Goal: Information Seeking & Learning: Learn about a topic

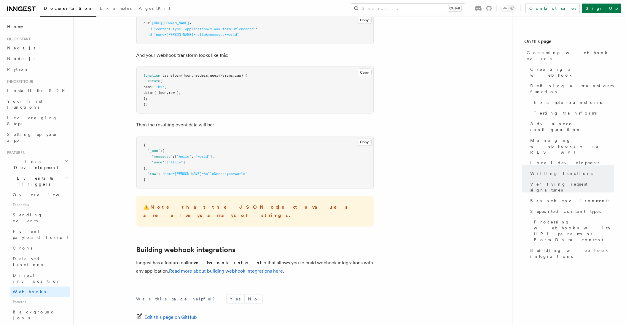
scroll to position [2300, 0]
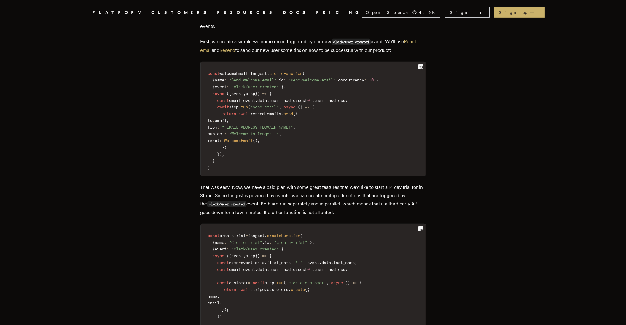
scroll to position [988, 0]
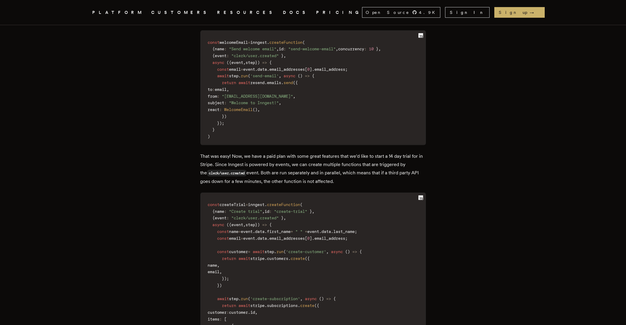
drag, startPoint x: 243, startPoint y: 158, endPoint x: 347, endPoint y: 176, distance: 105.8
click at [347, 176] on p "That was easy! Now, we have a paid plan with some great features that we'd like…" at bounding box center [312, 168] width 225 height 33
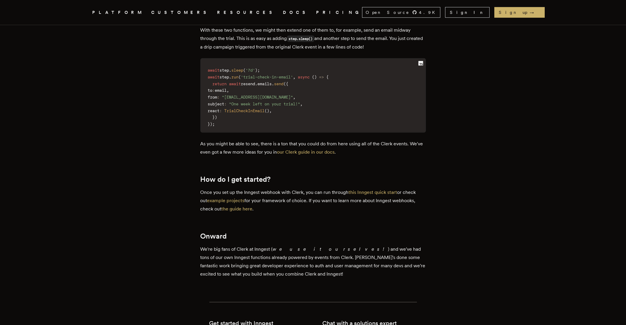
scroll to position [1372, 0]
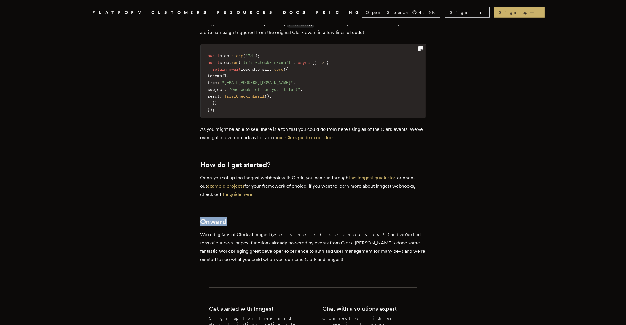
drag, startPoint x: 242, startPoint y: 189, endPoint x: 257, endPoint y: 191, distance: 14.7
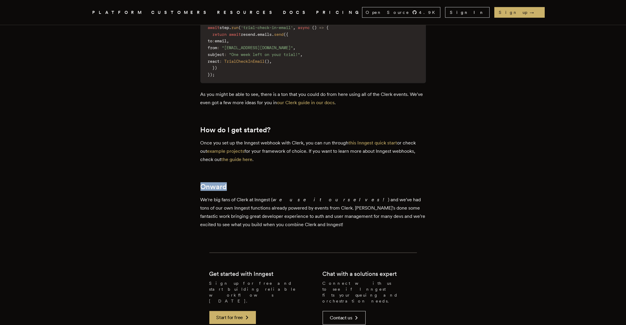
scroll to position [1427, 0]
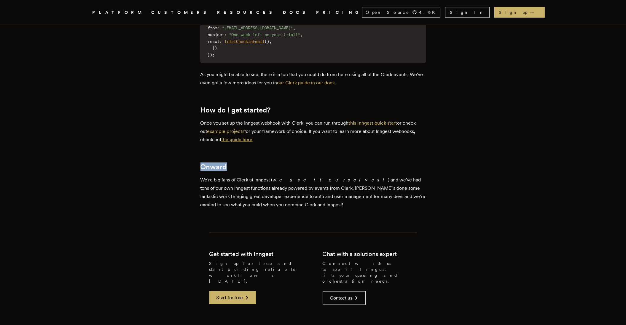
click at [241, 137] on link "the guide here" at bounding box center [236, 140] width 31 height 6
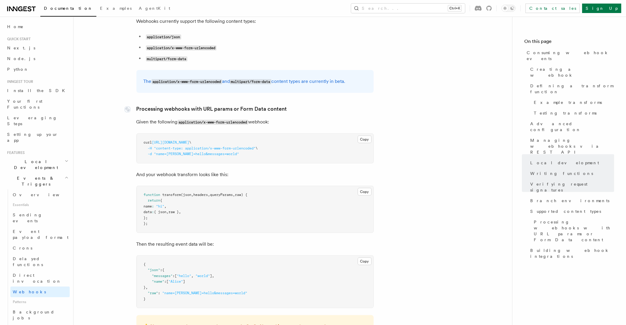
scroll to position [2300, 0]
